Goal: Entertainment & Leisure: Consume media (video, audio)

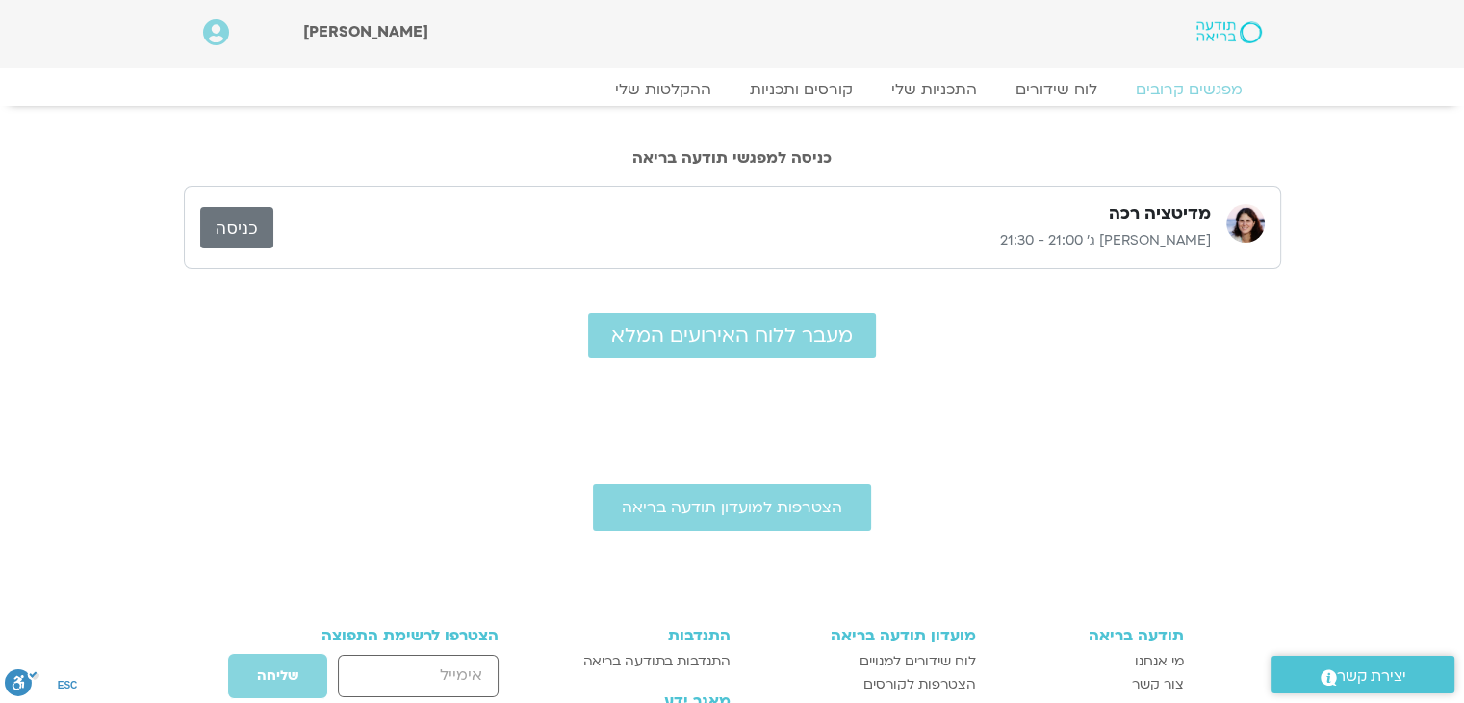
click at [247, 229] on link "כניסה" at bounding box center [236, 227] width 73 height 41
click at [1037, 91] on link "לוח שידורים" at bounding box center [1056, 89] width 144 height 23
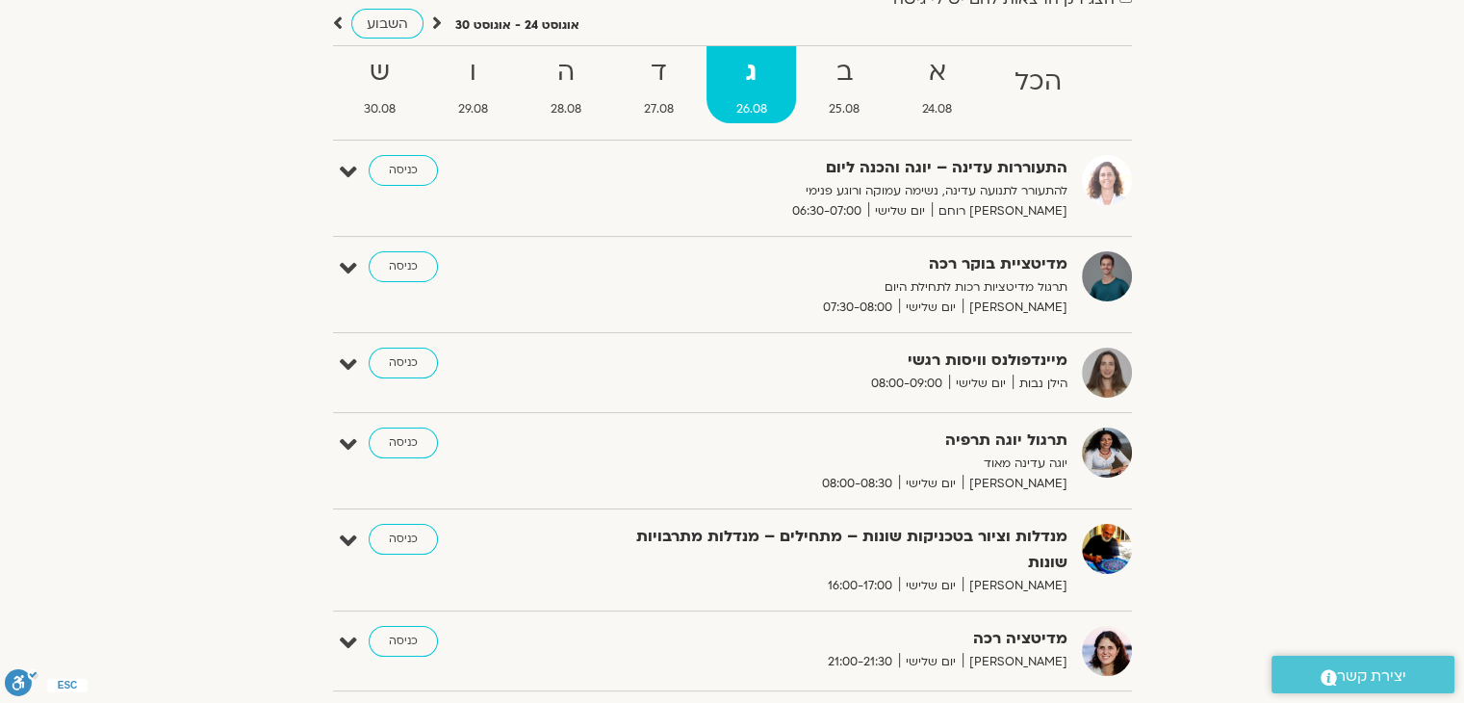
scroll to position [23, 0]
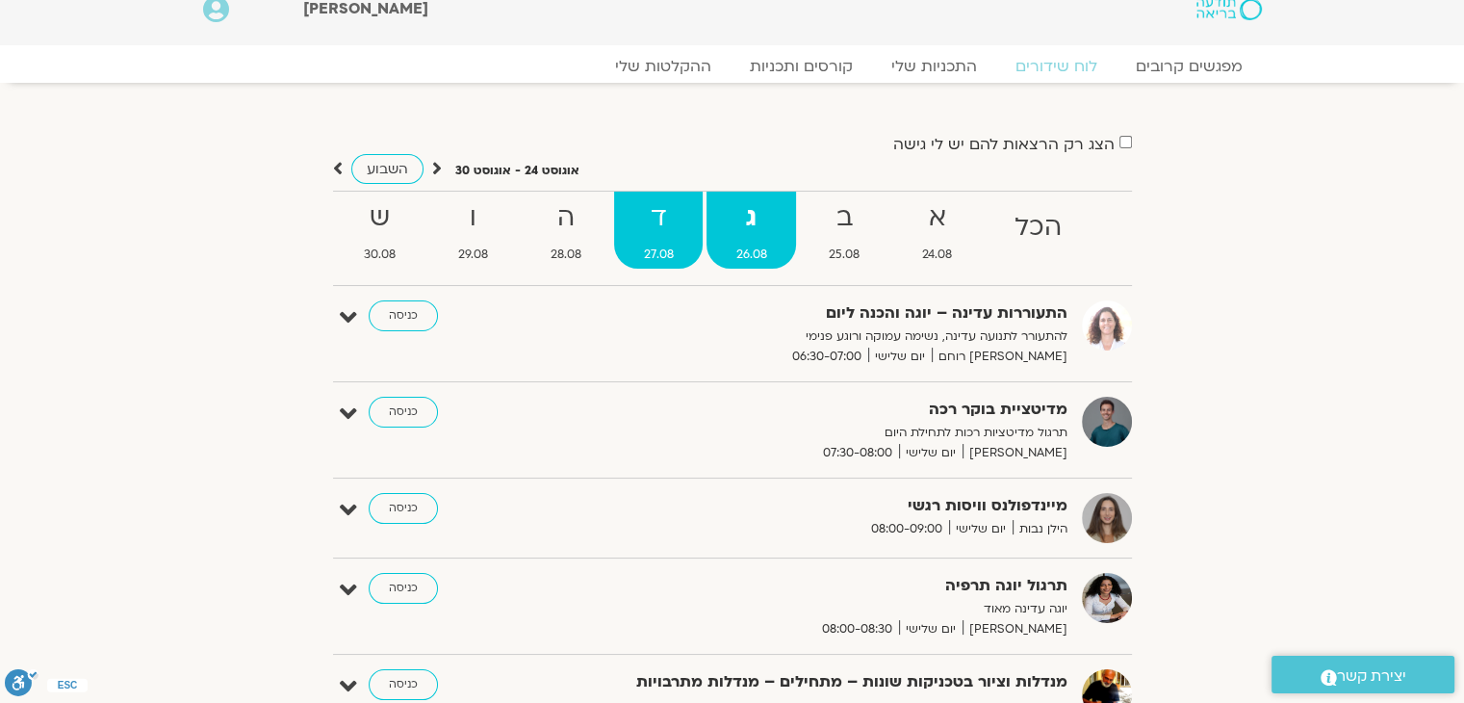
click at [649, 202] on strong "ד" at bounding box center [658, 217] width 89 height 43
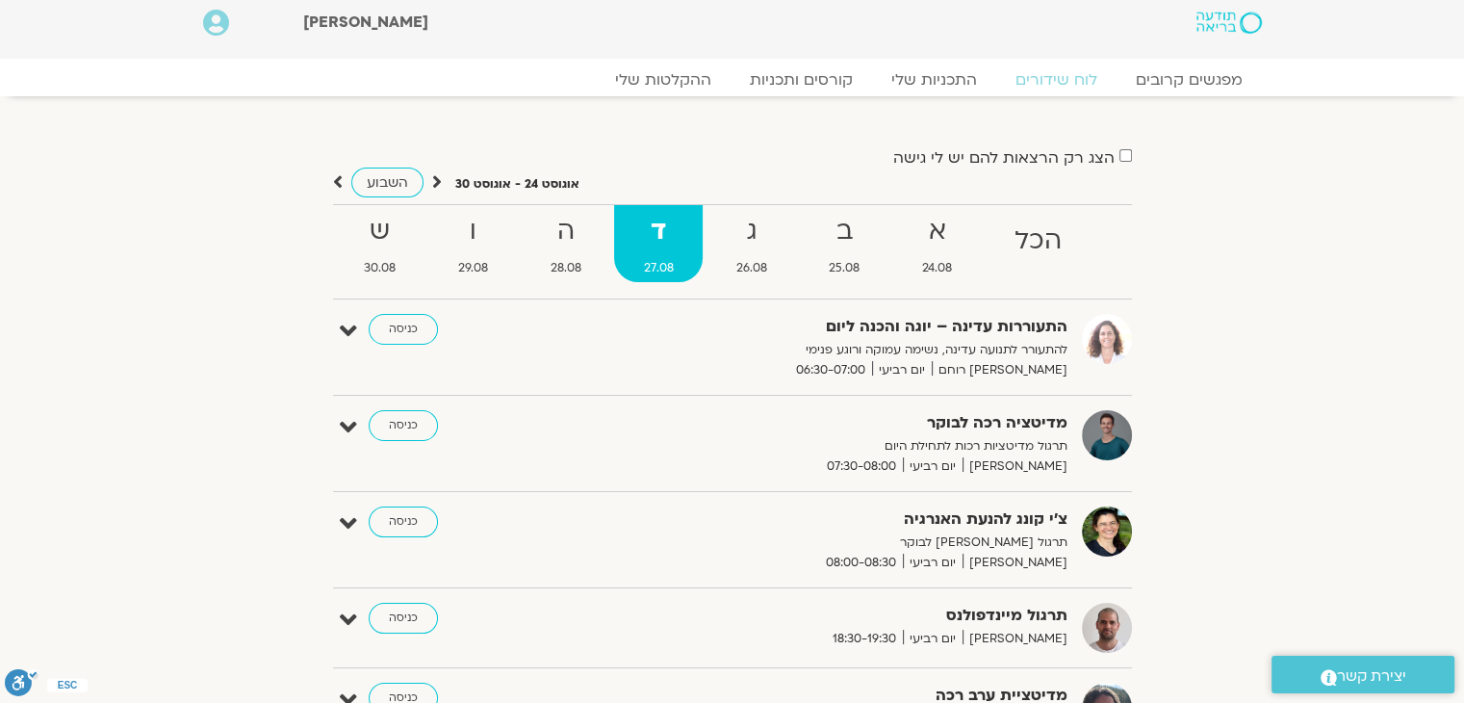
scroll to position [0, 0]
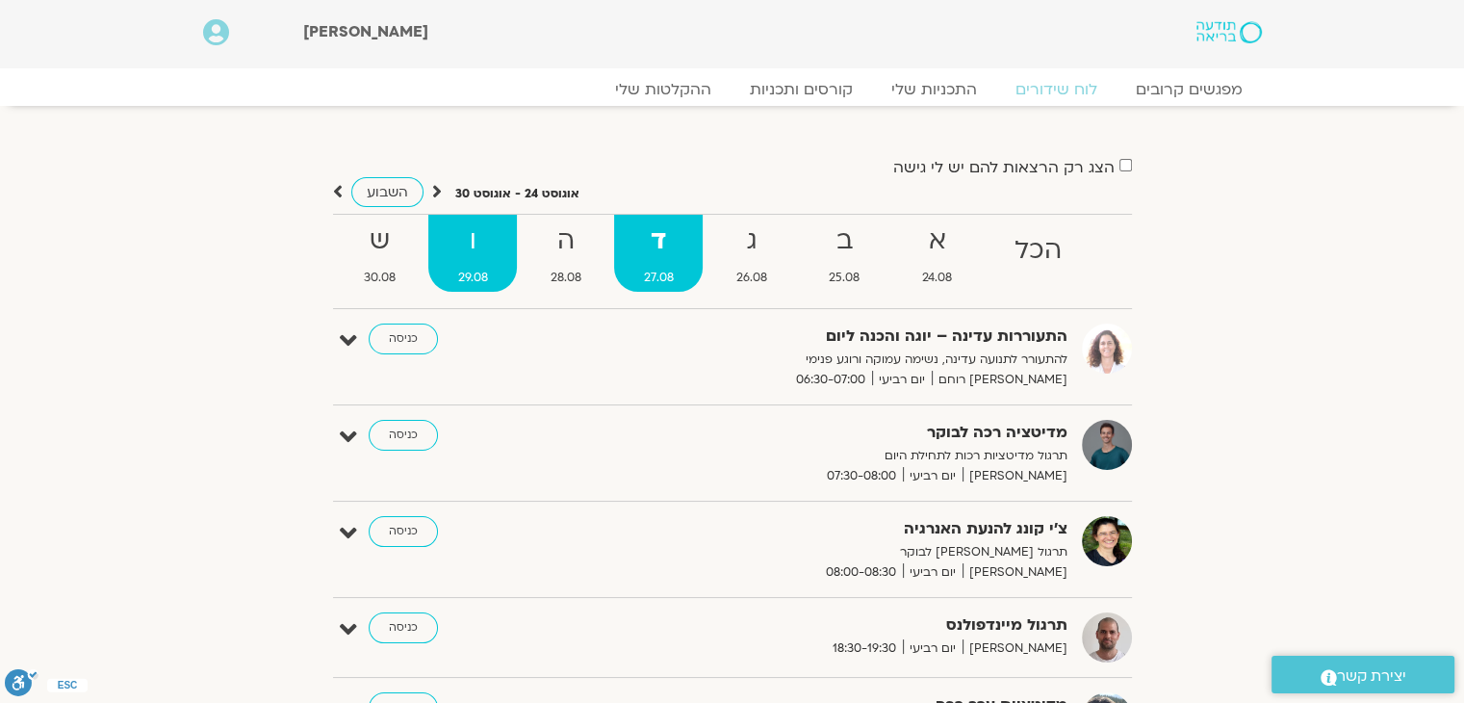
click at [468, 246] on strong "ו" at bounding box center [472, 241] width 89 height 43
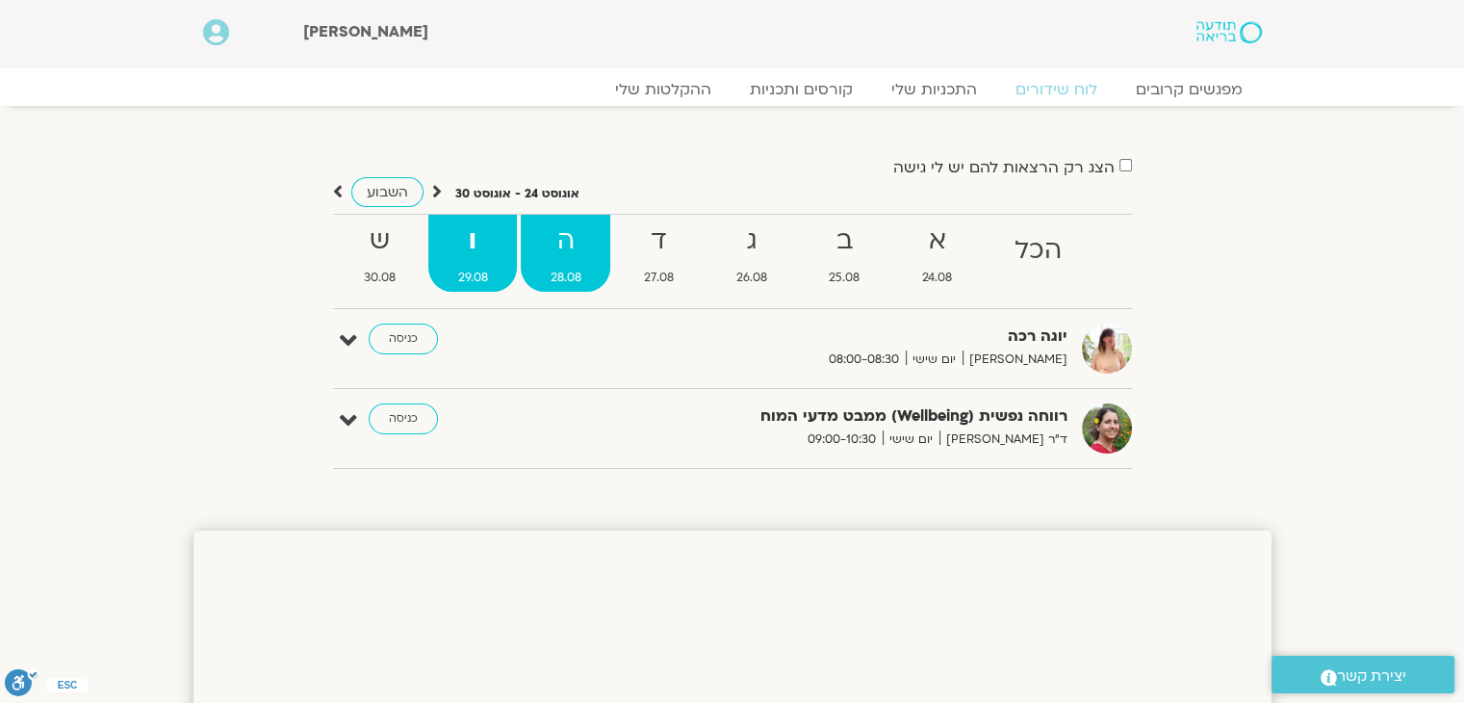
click at [559, 238] on strong "ה" at bounding box center [566, 241] width 90 height 43
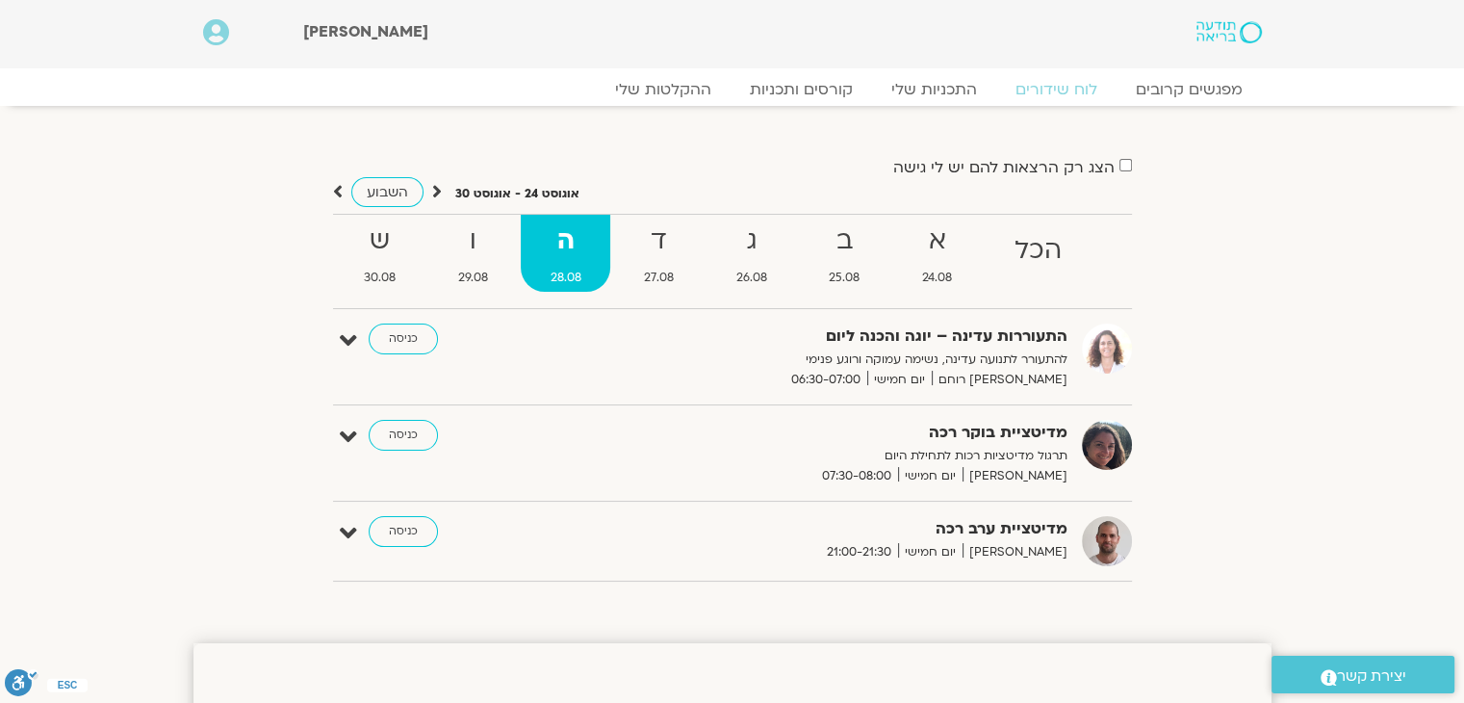
click at [426, 137] on div "הצג רק הרצאות להם יש לי גישה אוגוסט 24 - אוגוסט 30 השבוע להציג אירועים שפתוחים …" at bounding box center [733, 356] width 1078 height 480
click at [1024, 248] on strong "הכל" at bounding box center [1039, 250] width 106 height 43
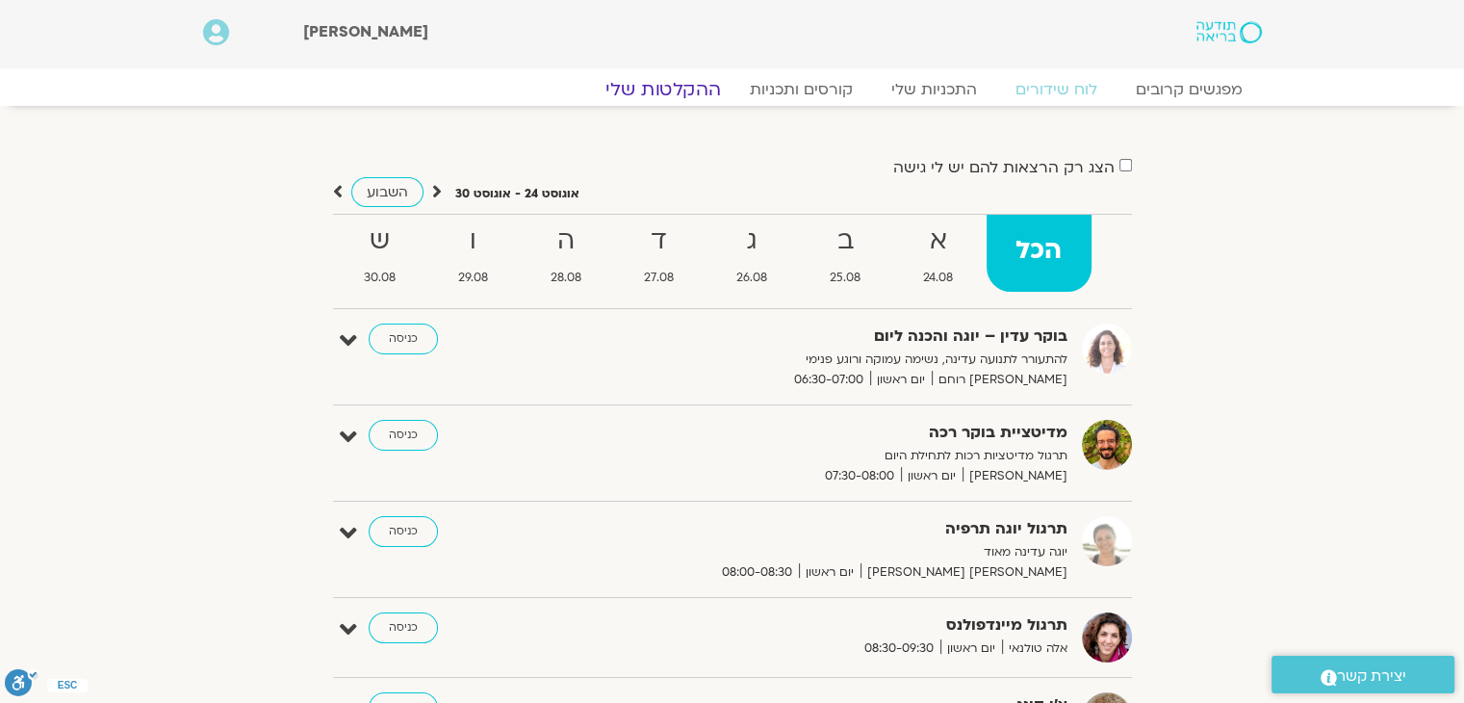
click at [672, 78] on link "ההקלטות שלי" at bounding box center [663, 89] width 162 height 23
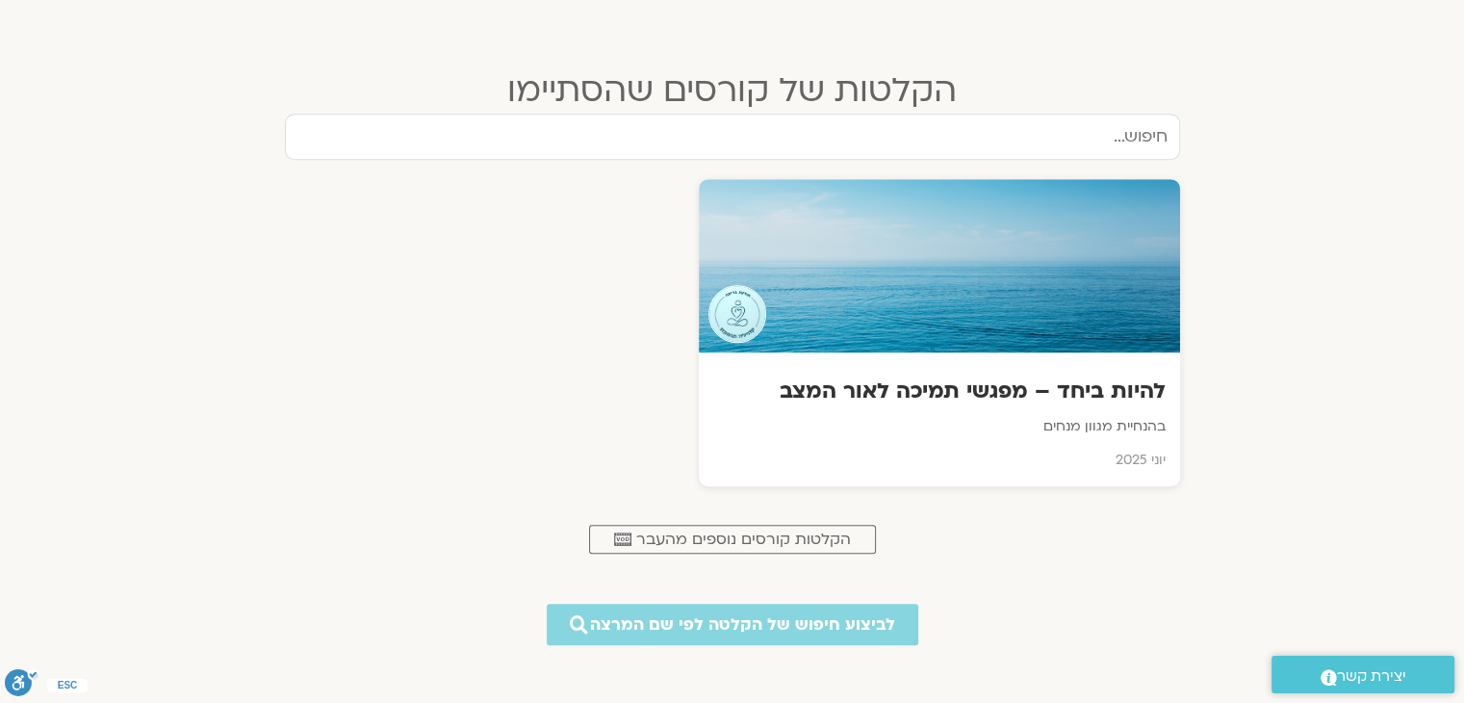
scroll to position [1090, 0]
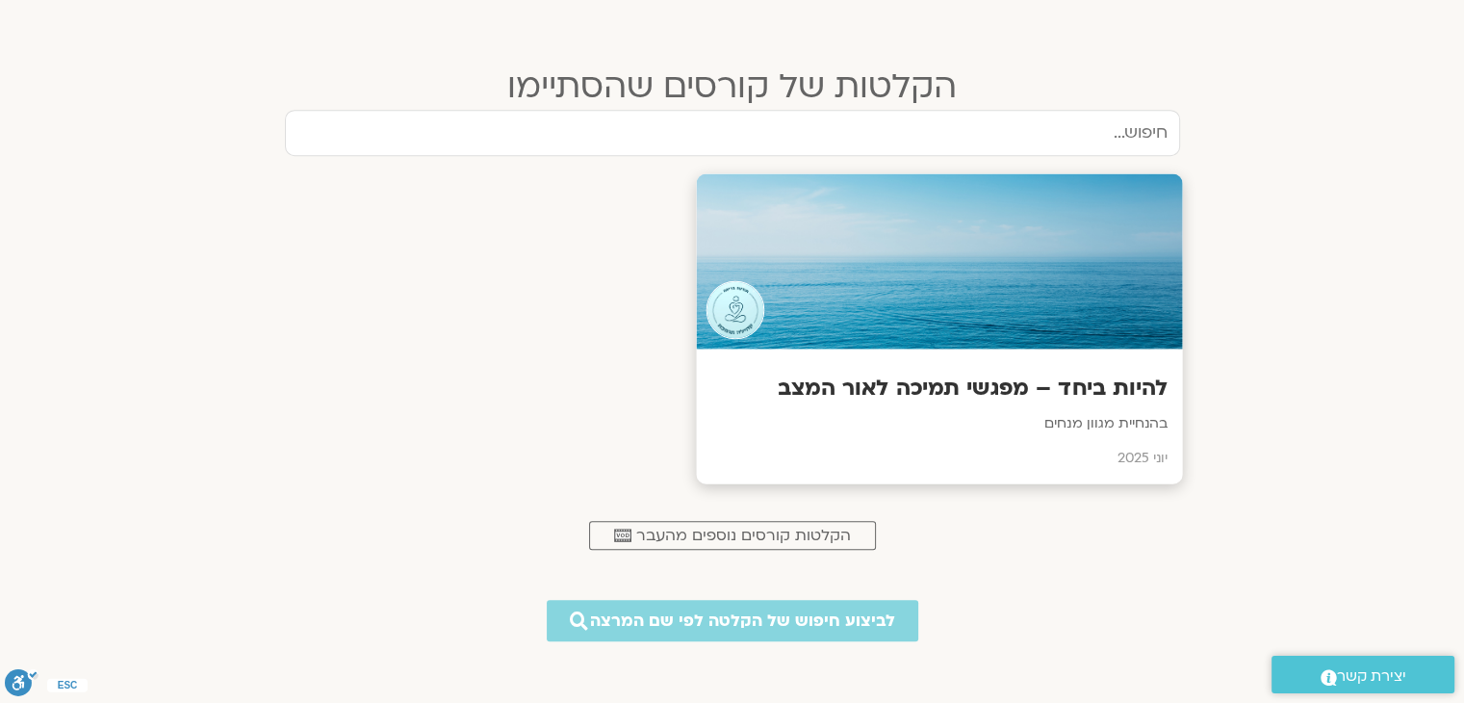
click at [1051, 382] on h3 "להיות ביחד – מפגשי תמיכה לאור המצב" at bounding box center [939, 389] width 457 height 30
click at [1087, 425] on p "בהנחיית מגוון מנחים" at bounding box center [939, 424] width 457 height 24
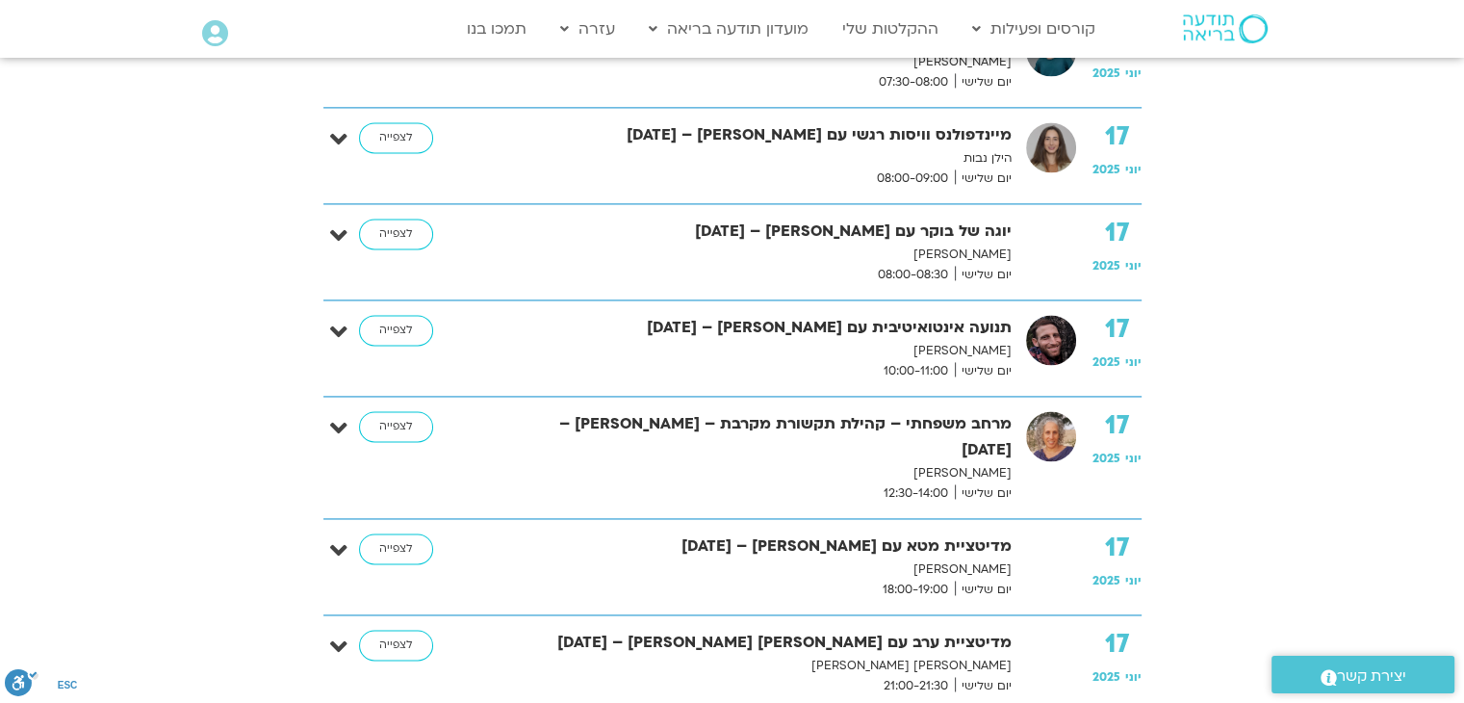
scroll to position [2823, 0]
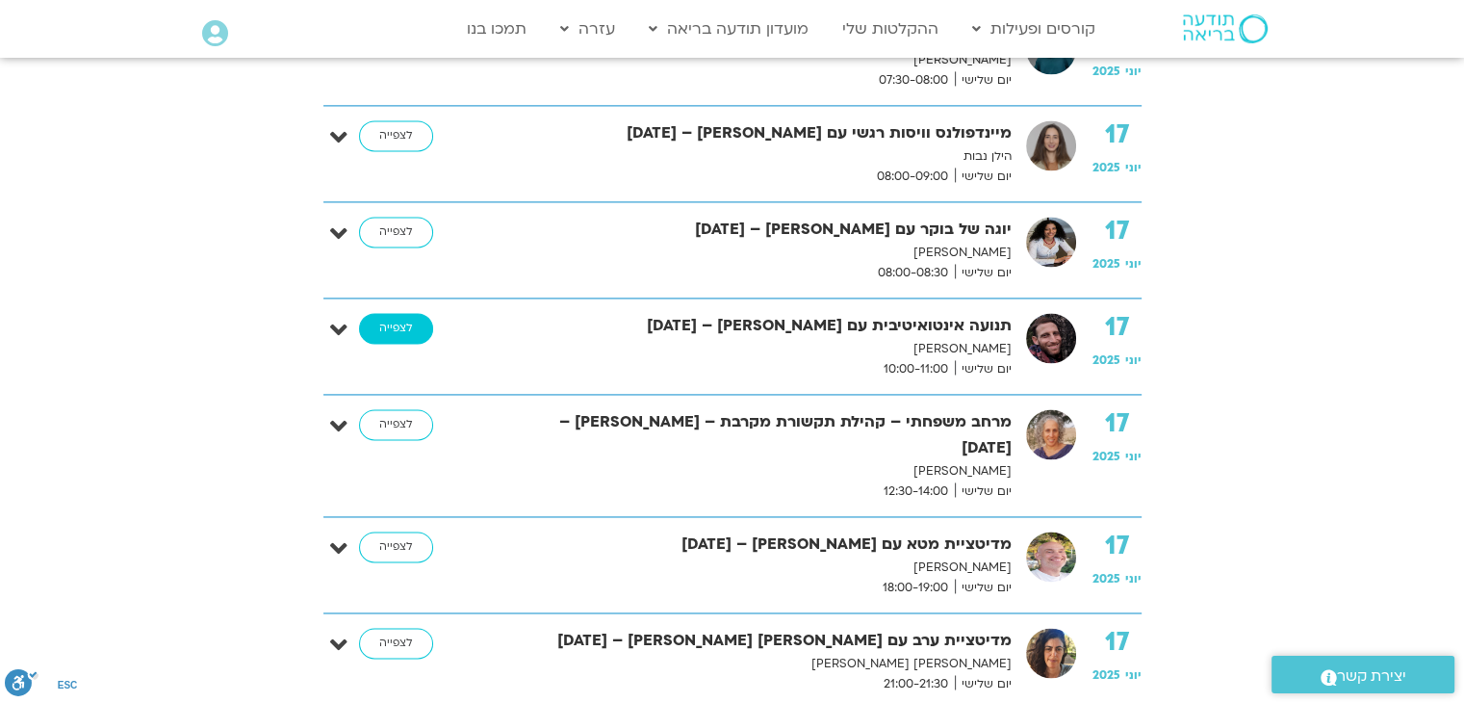
click at [372, 313] on link "לצפייה" at bounding box center [396, 328] width 74 height 31
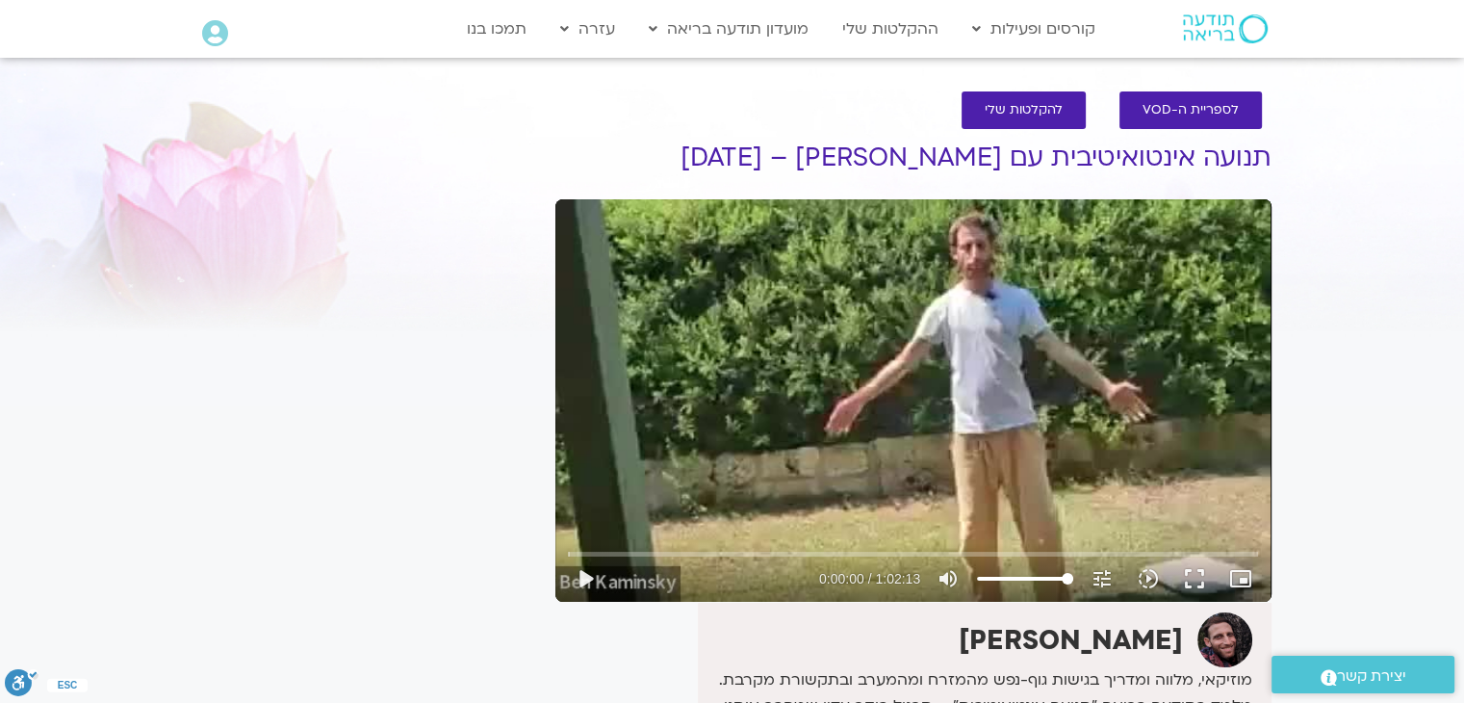
click at [947, 317] on div "Skip Ad play_arrow 0:00:00 / 1:02:13 volume_up Mute tune Resolution Auto 360p s…" at bounding box center [914, 400] width 716 height 402
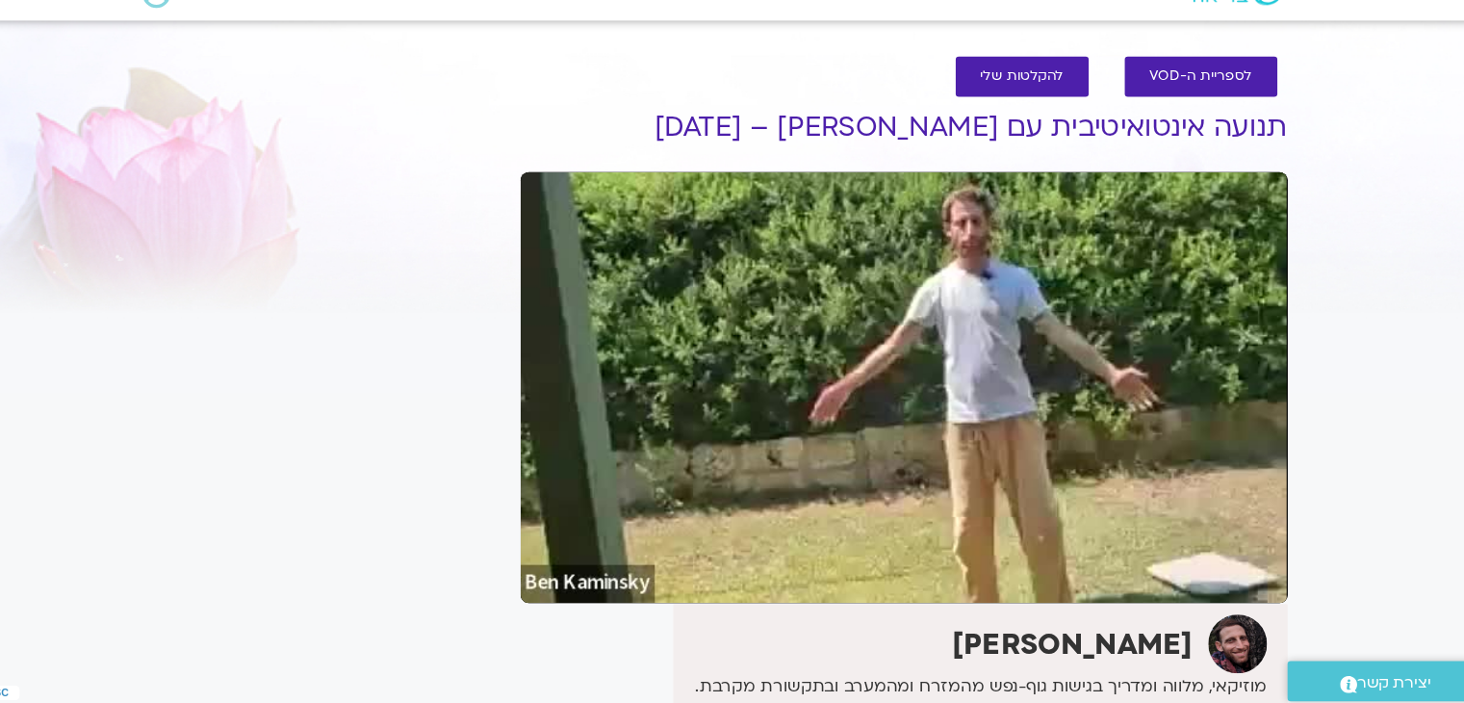
type input "68.123806"
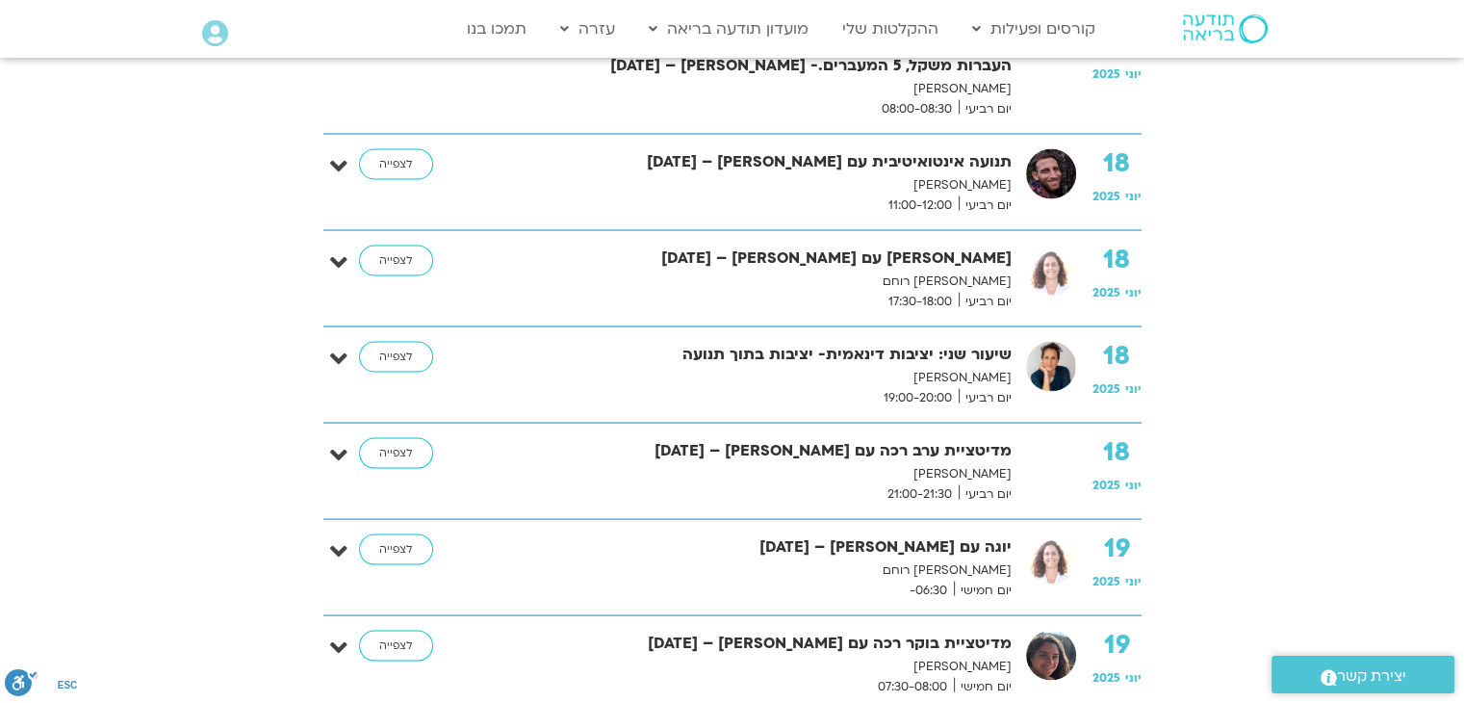
scroll to position [3713, 0]
click at [391, 437] on link "לצפייה" at bounding box center [396, 452] width 74 height 31
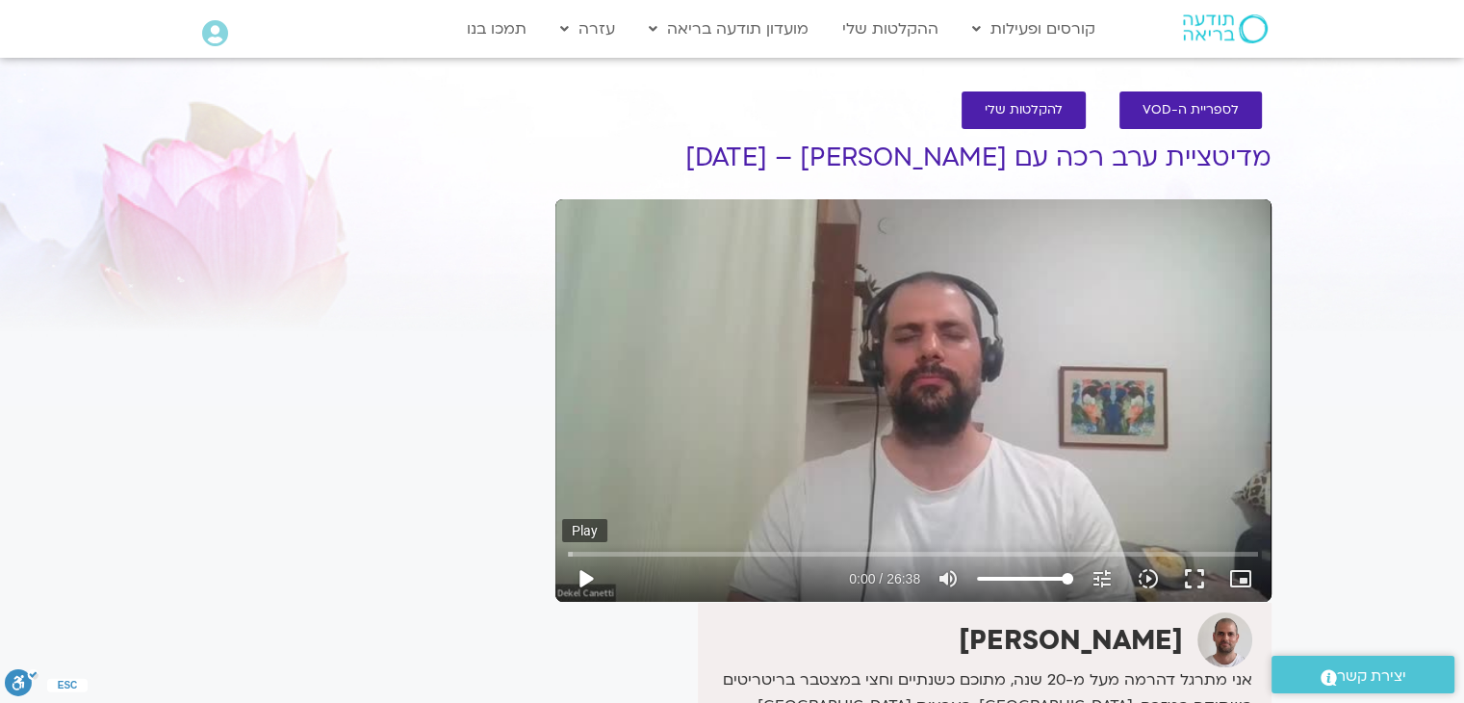
click at [580, 574] on button "play_arrow" at bounding box center [585, 579] width 46 height 46
click at [589, 575] on button "pause" at bounding box center [585, 579] width 46 height 46
click at [612, 560] on div at bounding box center [726, 579] width 236 height 46
click at [612, 553] on input "Seek" at bounding box center [913, 554] width 690 height 12
click at [583, 558] on input "Seek" at bounding box center [913, 554] width 690 height 12
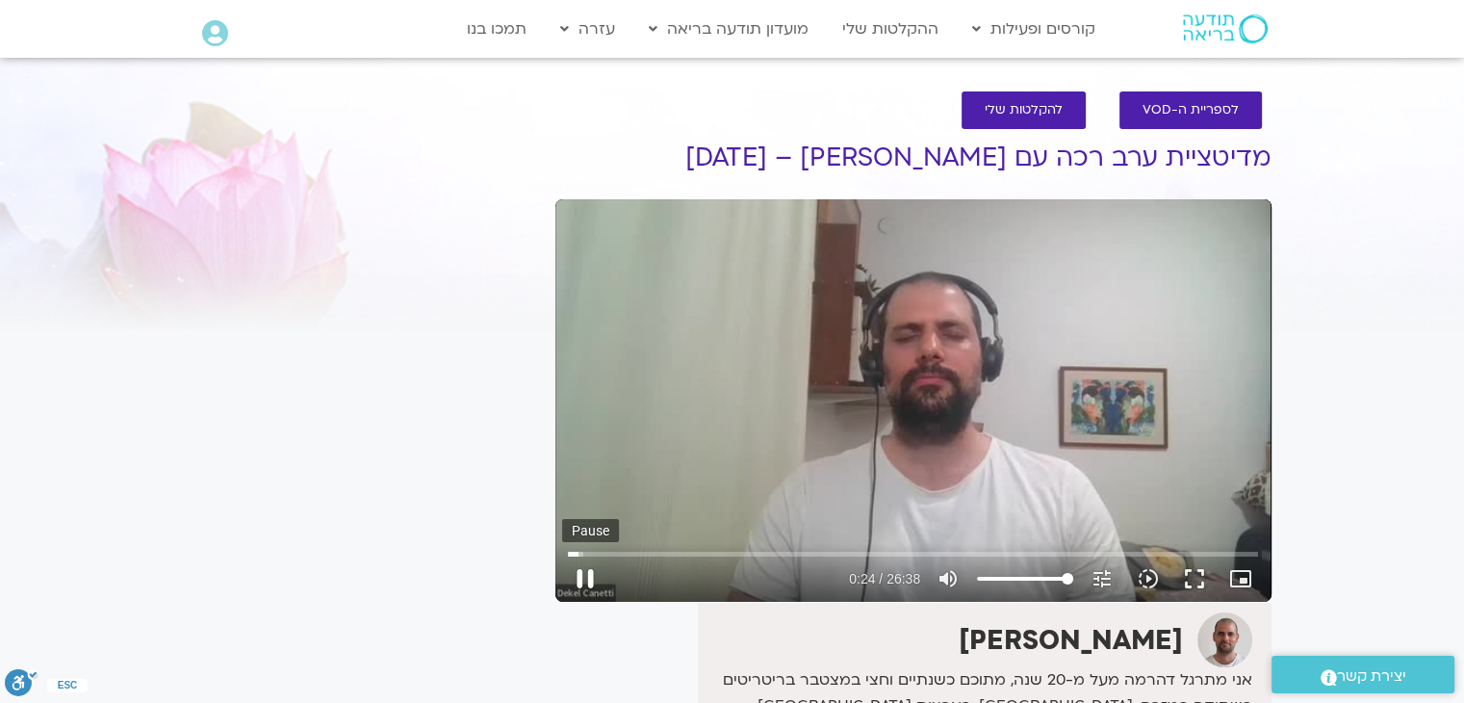
click at [584, 575] on button "pause" at bounding box center [585, 579] width 46 height 46
type input "25.143668"
